Goal: Information Seeking & Learning: Learn about a topic

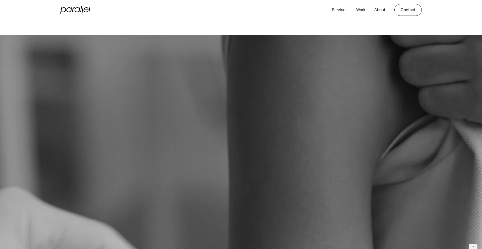
scroll to position [117, 0]
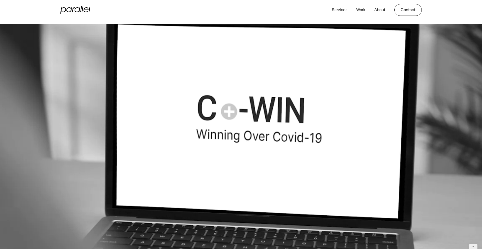
click at [66, 10] on icon "home" at bounding box center [75, 10] width 30 height 8
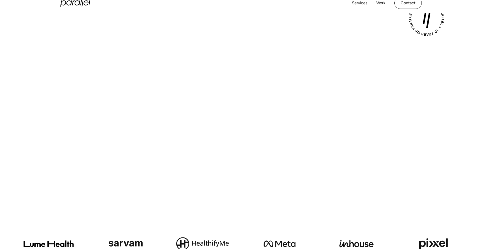
scroll to position [140, 0]
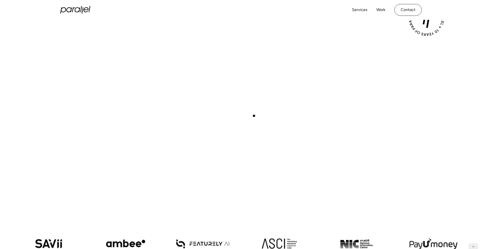
click at [270, 99] on div "Play with Sound" at bounding box center [241, 116] width 342 height 192
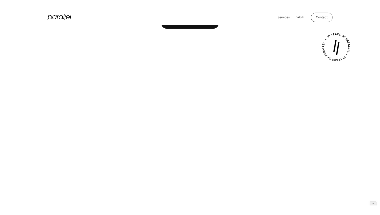
scroll to position [110, 0]
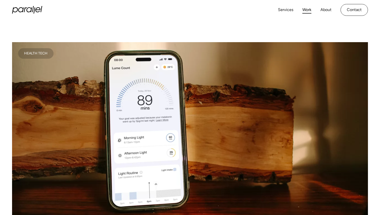
scroll to position [106, 0]
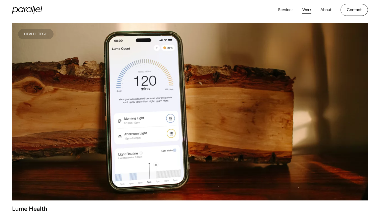
click at [139, 97] on video at bounding box center [190, 112] width 356 height 178
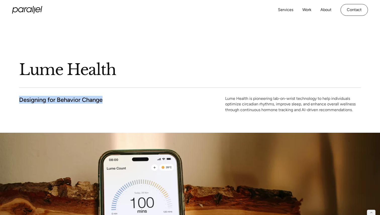
drag, startPoint x: 19, startPoint y: 99, endPoint x: 120, endPoint y: 101, distance: 100.5
click at [120, 101] on div "Designing for Behavior Change Lume Health is pioneering lab-on-wrist technology…" at bounding box center [190, 104] width 342 height 17
copy h2 "Designing for Behavior Change"
click at [307, 12] on link "Work" at bounding box center [306, 9] width 9 height 7
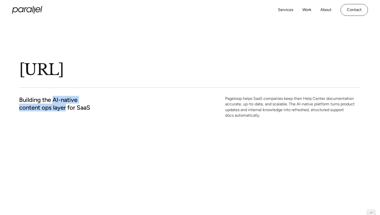
drag, startPoint x: 54, startPoint y: 101, endPoint x: 66, endPoint y: 107, distance: 14.4
click at [66, 107] on h2 "Building the AI-native content ops layer for SaaS" at bounding box center [66, 104] width 94 height 16
copy h2 "AI-native content ops layer"
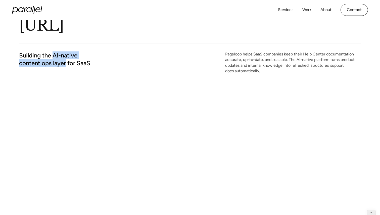
scroll to position [45, 0]
